Goal: Task Accomplishment & Management: Complete application form

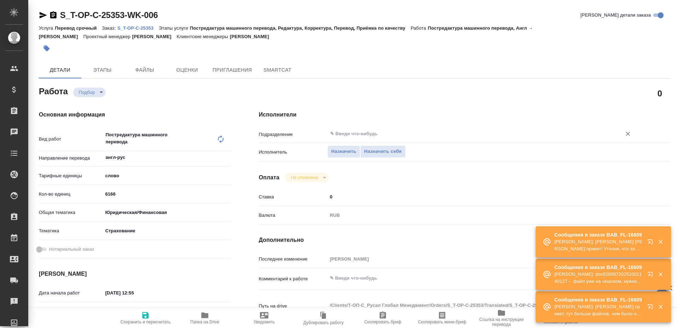
type textarea "x"
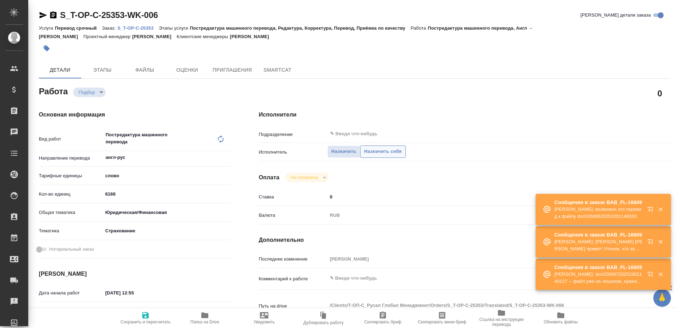
type textarea "x"
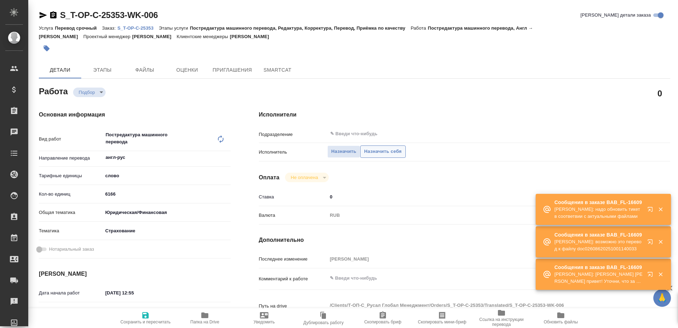
click at [379, 152] on span "Назначить себя" at bounding box center [382, 151] width 37 height 8
type textarea "x"
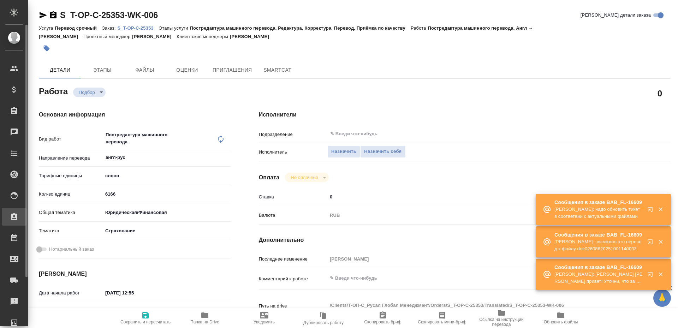
type textarea "x"
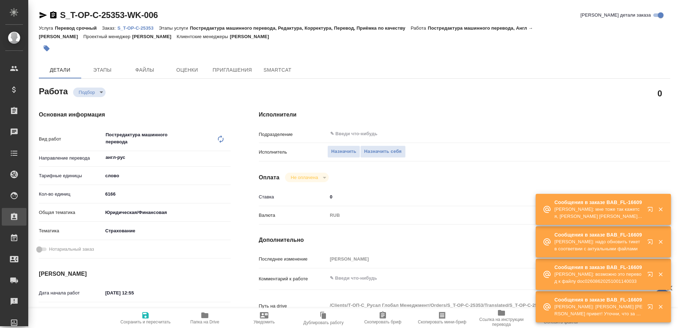
type textarea "x"
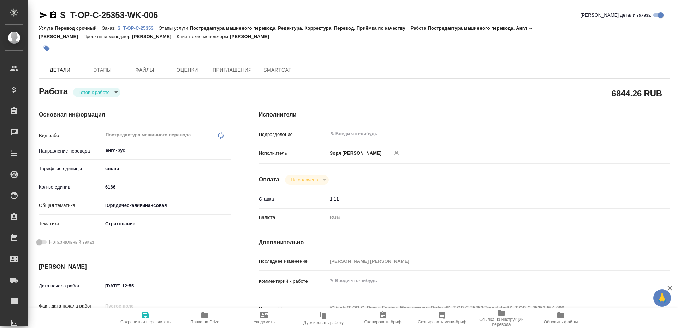
type textarea "x"
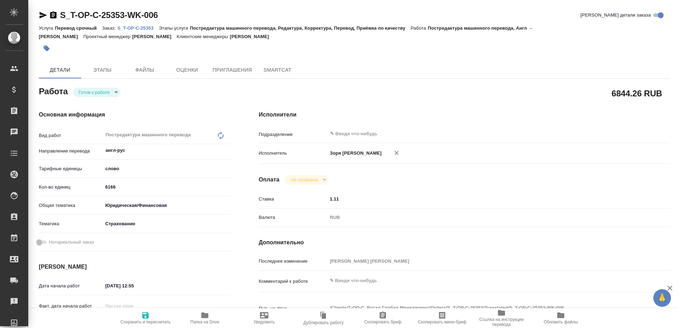
type textarea "x"
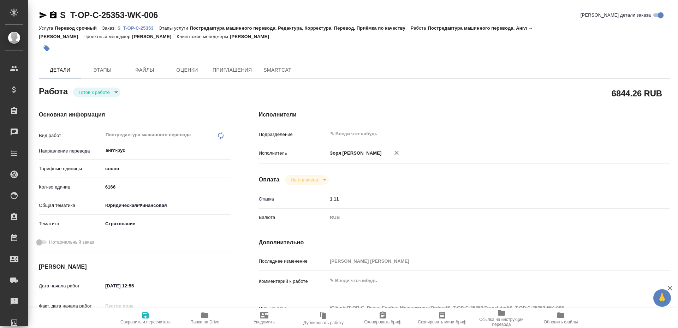
type textarea "x"
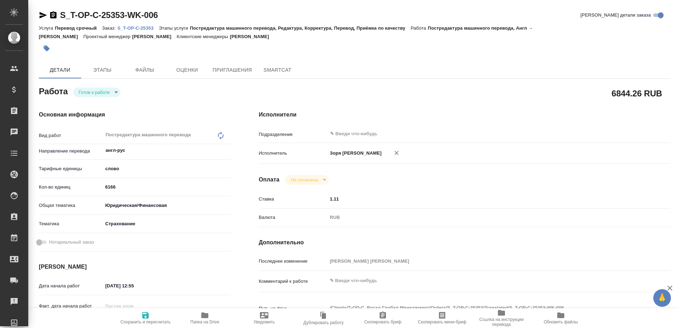
type textarea "x"
